Goal: Task Accomplishment & Management: Manage account settings

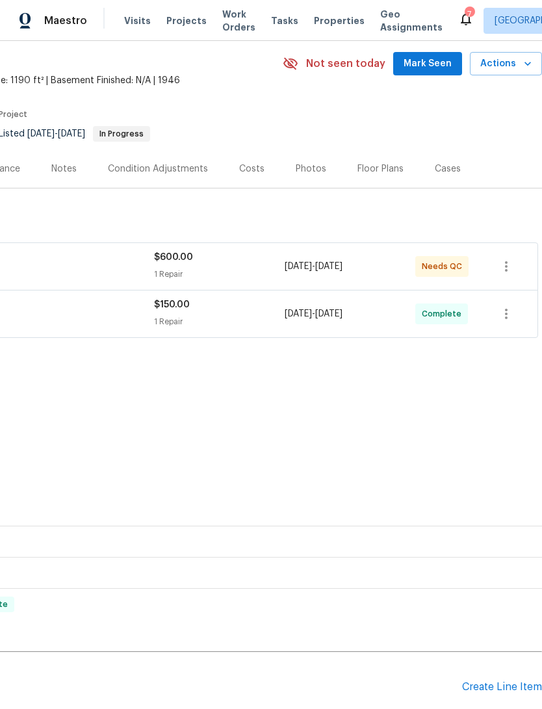
scroll to position [47, 192]
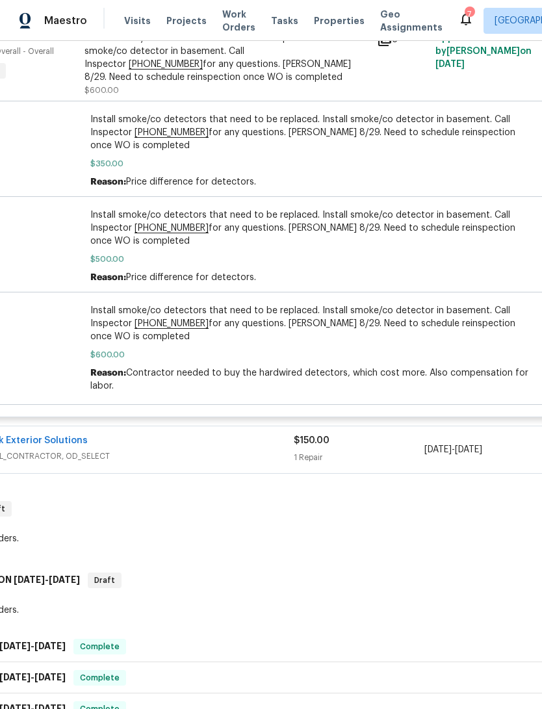
scroll to position [348, 51]
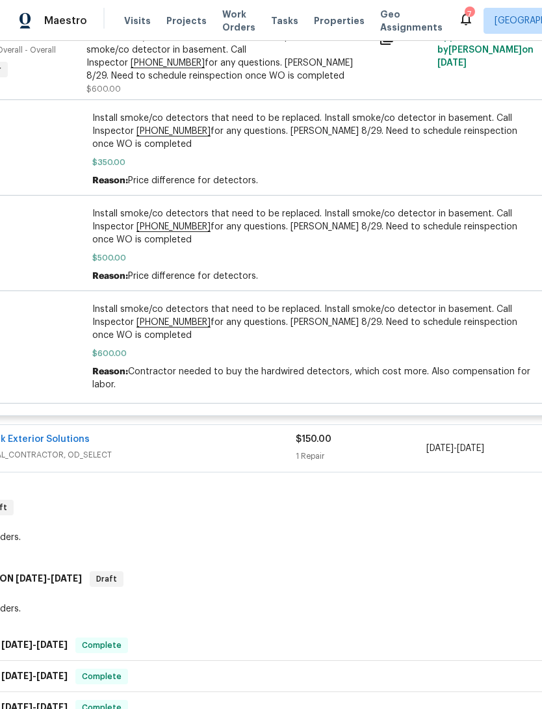
click at [120, 360] on span "$600.00" at bounding box center [316, 353] width 449 height 13
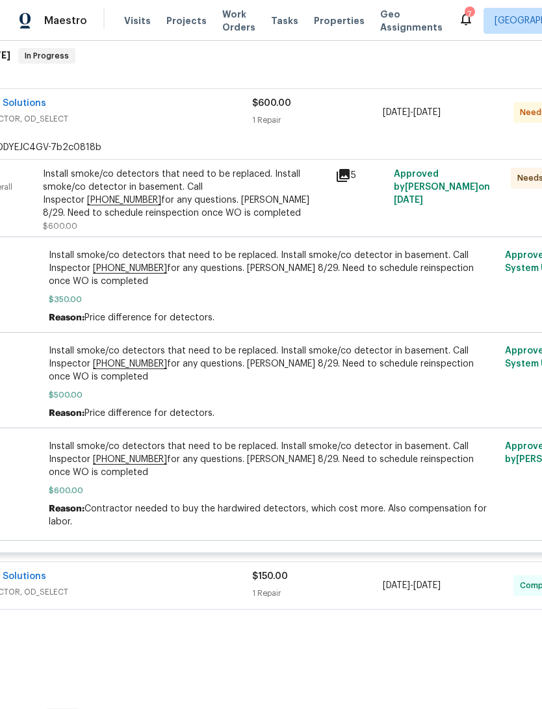
scroll to position [204, 96]
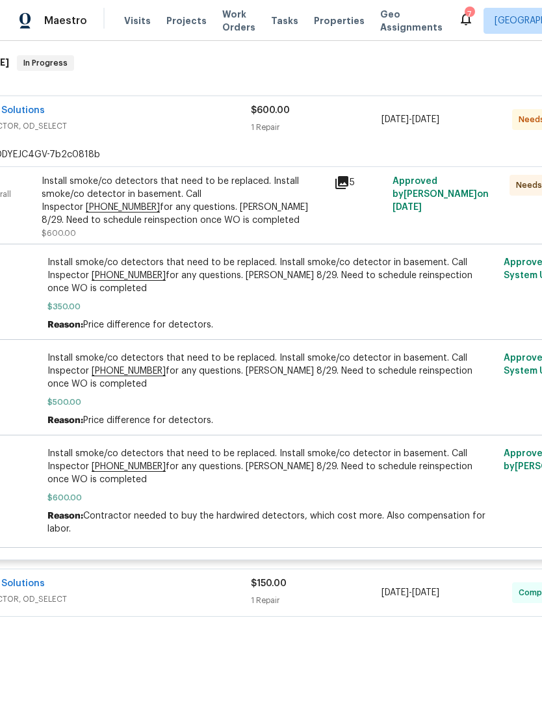
click at [92, 240] on div "Install smoke/co detectors that need to be replaced. Install smoke/co detector …" at bounding box center [184, 207] width 285 height 65
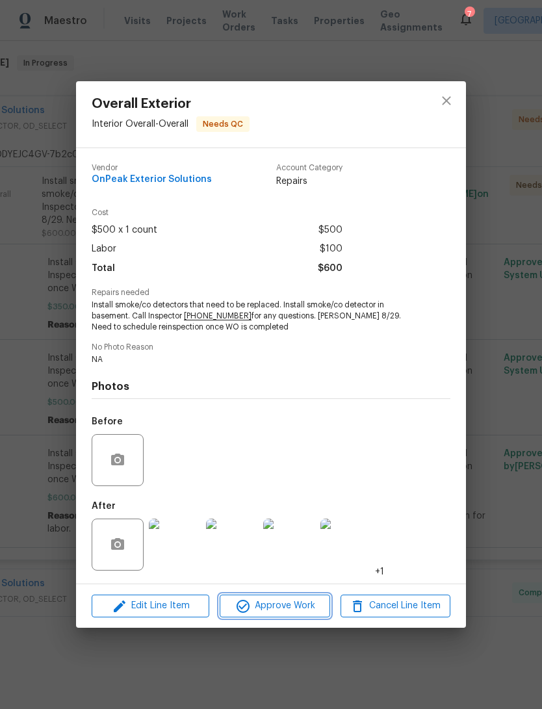
click at [287, 615] on button "Approve Work" at bounding box center [275, 605] width 110 height 23
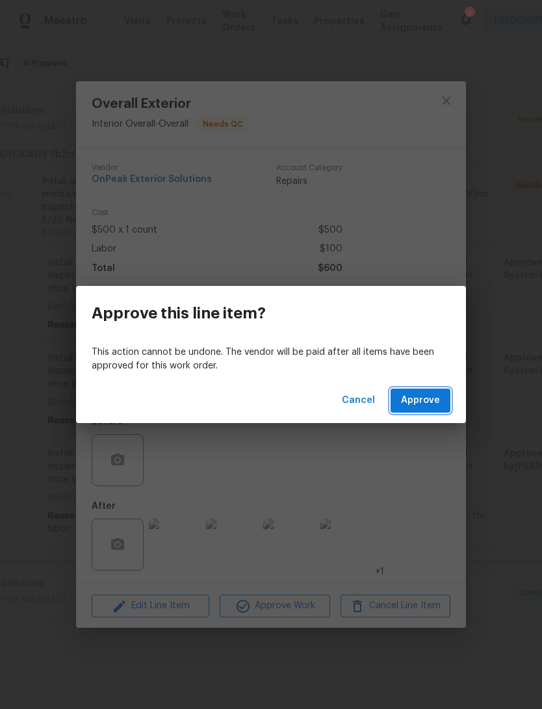
click at [439, 409] on button "Approve" at bounding box center [420, 401] width 60 height 24
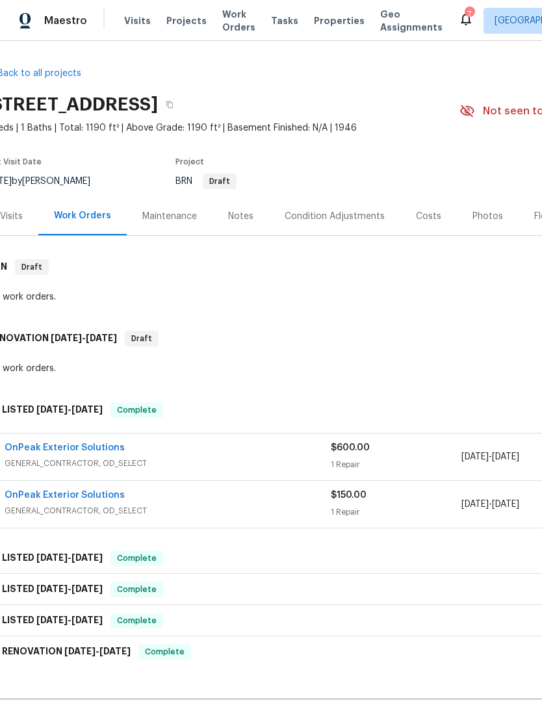
scroll to position [0, 17]
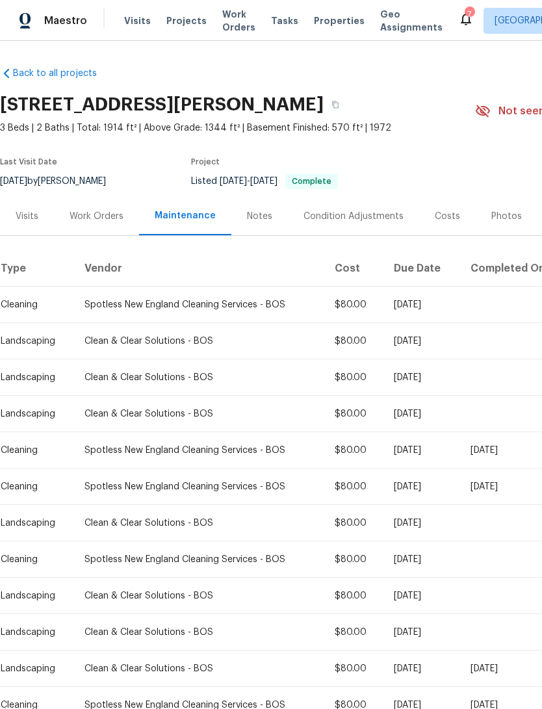
click at [88, 223] on div "Work Orders" at bounding box center [97, 216] width 54 height 13
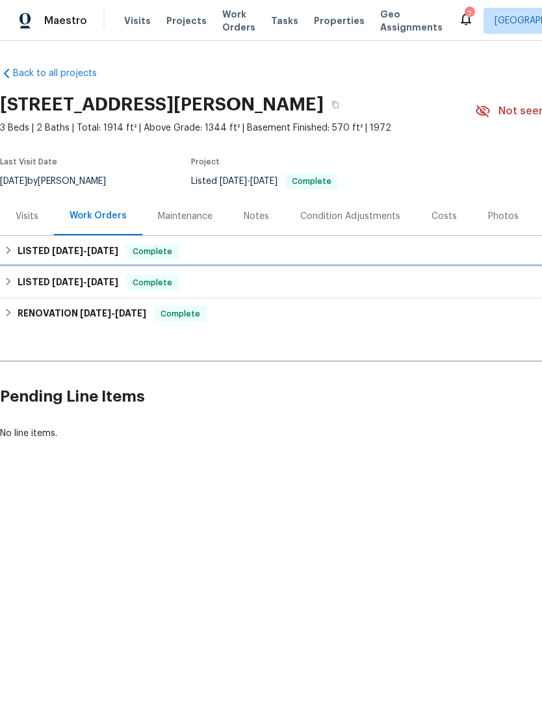
click at [37, 285] on div "LISTED 6/13/25 - 6/14/25 Complete" at bounding box center [367, 282] width 734 height 31
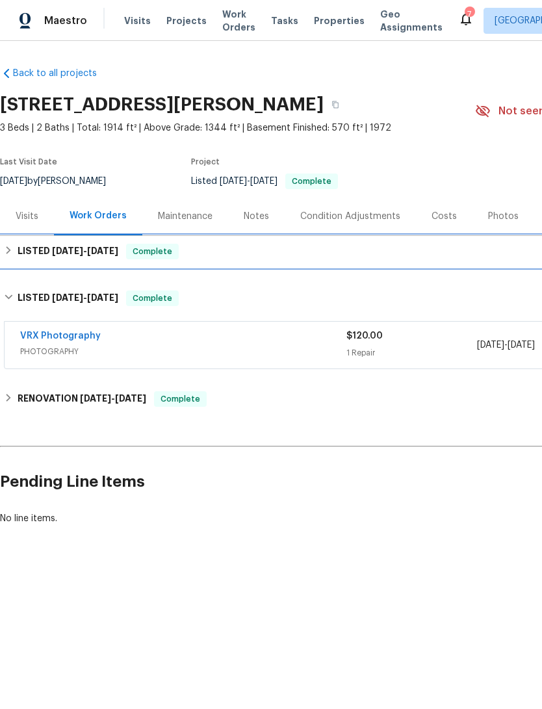
click at [36, 259] on h6 "LISTED 8/1/25 - 8/12/25" at bounding box center [68, 252] width 101 height 16
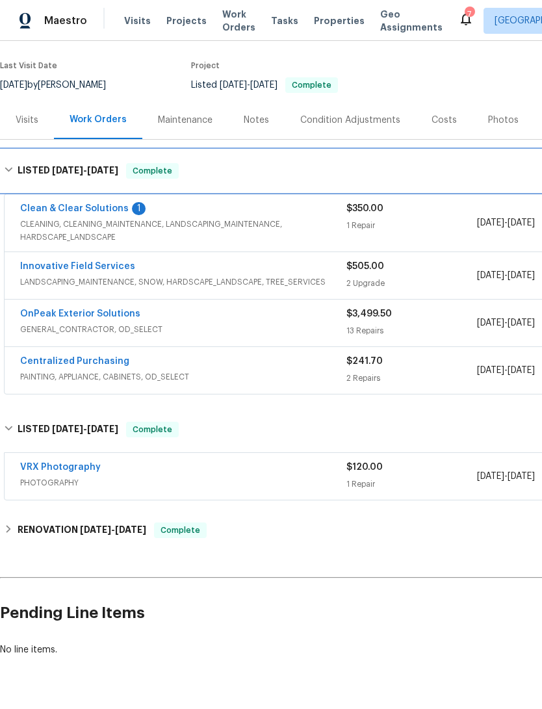
scroll to position [96, 0]
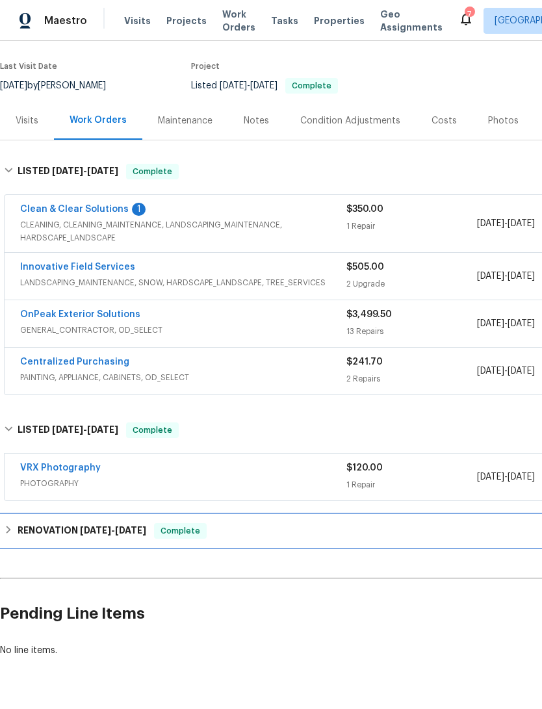
click at [35, 534] on div "RENOVATION 6/2/25 - 6/10/25 Complete" at bounding box center [367, 530] width 734 height 31
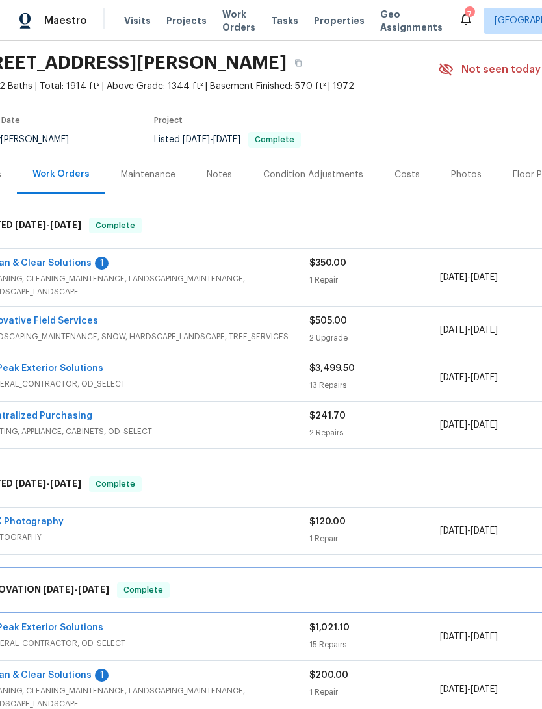
scroll to position [42, 39]
